Goal: Browse casually

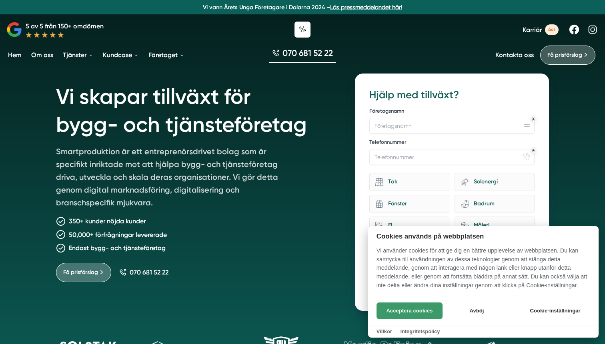
click at [413, 313] on button "Acceptera cookies" at bounding box center [409, 311] width 66 height 17
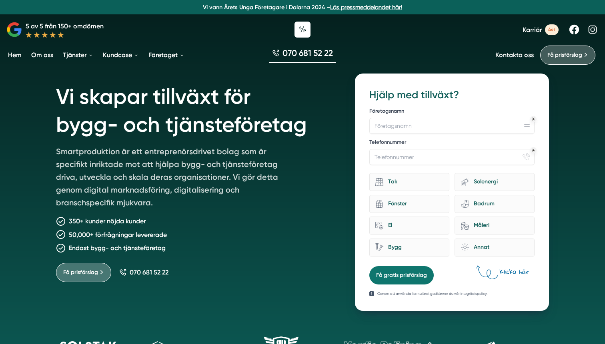
click at [218, 168] on p "Smartproduktion är ett entreprenörsdrivet bolag som är specifikt inriktade mot …" at bounding box center [171, 178] width 230 height 67
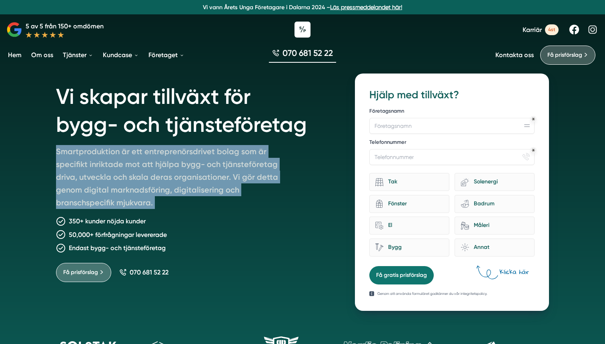
click at [218, 168] on p "Smartproduktion är ett entreprenörsdrivet bolag som är specifikt inriktade mot …" at bounding box center [171, 178] width 230 height 67
click at [223, 168] on p "Smartproduktion är ett entreprenörsdrivet bolag som är specifikt inriktade mot …" at bounding box center [171, 178] width 230 height 67
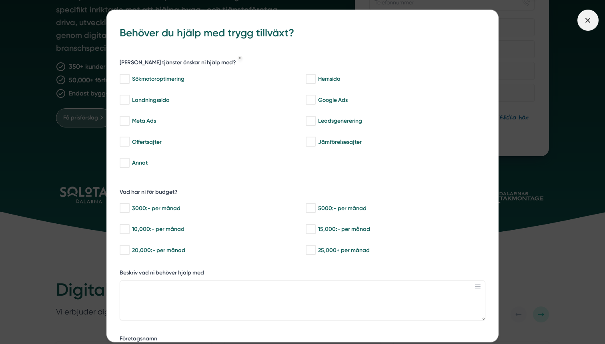
click at [587, 29] on span at bounding box center [587, 20] width 21 height 21
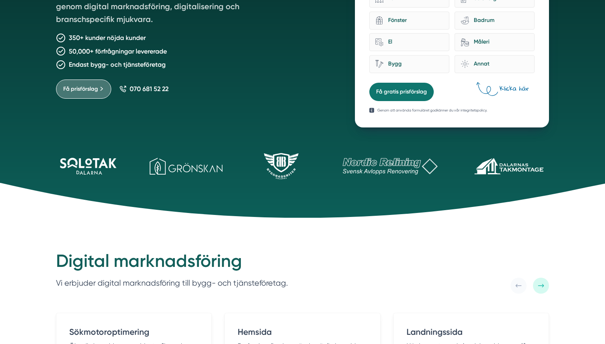
scroll to position [184, 0]
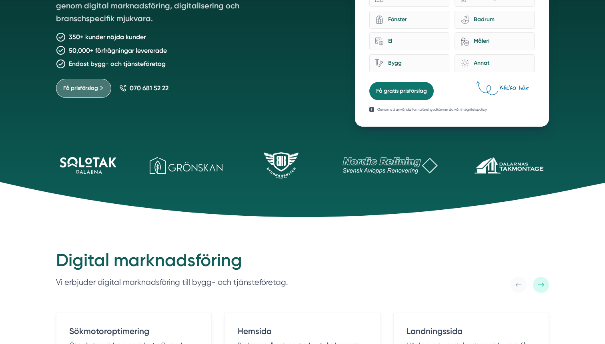
drag, startPoint x: 394, startPoint y: 161, endPoint x: 296, endPoint y: 198, distance: 105.3
click at [296, 198] on div "Vi skapar tillväxt för bygg- och tjänsteföretag Smartproduktion är ett entrepre…" at bounding box center [302, 17] width 605 height 402
drag, startPoint x: 280, startPoint y: 169, endPoint x: 232, endPoint y: 210, distance: 62.9
click at [232, 210] on div "Vi skapar tillväxt för bygg- och tjänsteföretag Smartproduktion är ett entrepre…" at bounding box center [302, 17] width 605 height 402
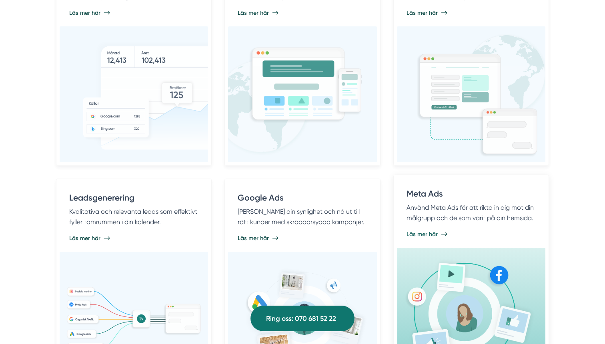
scroll to position [519, 0]
